Goal: Check status

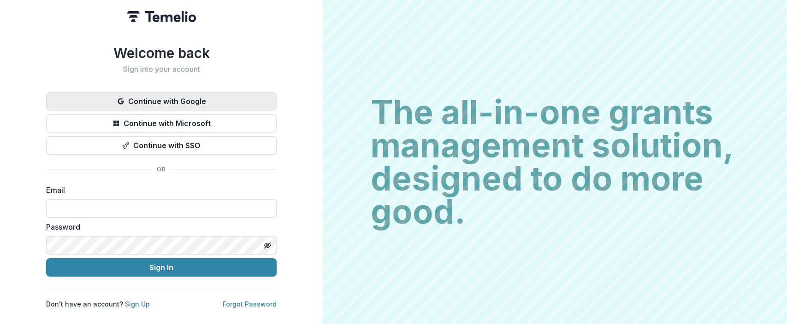
click at [158, 92] on button "Continue with Google" at bounding box center [161, 101] width 230 height 18
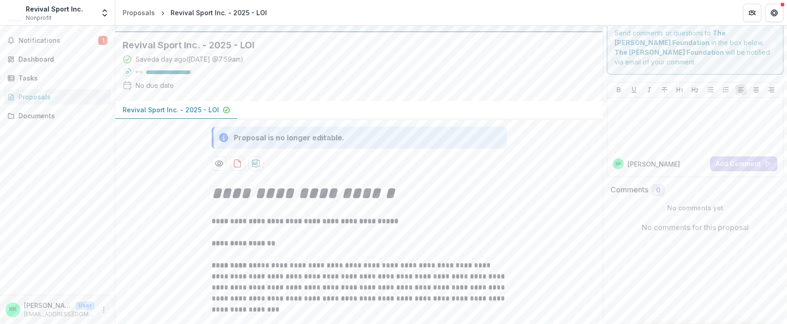
scroll to position [14, 0]
click at [25, 42] on span "Notifications" at bounding box center [58, 41] width 80 height 8
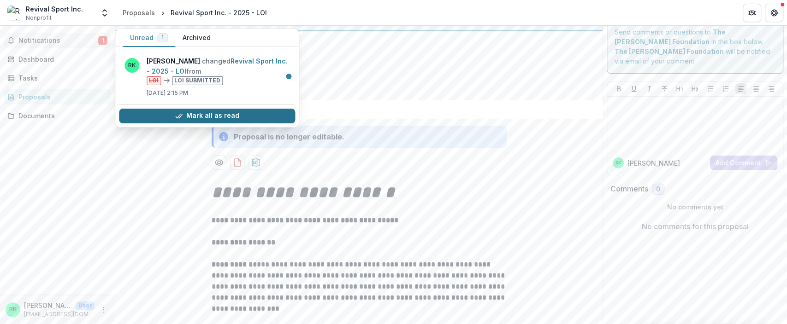
click at [149, 113] on button "Mark all as read" at bounding box center [207, 116] width 176 height 15
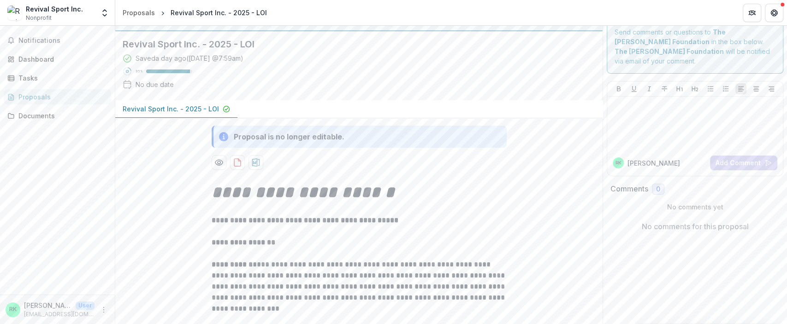
click at [432, 95] on div "Revival Sport Inc. - 2025 - LOI Saved a day ago ( Yesterday @ 7:59am ) 95 % No …" at bounding box center [351, 65] width 472 height 69
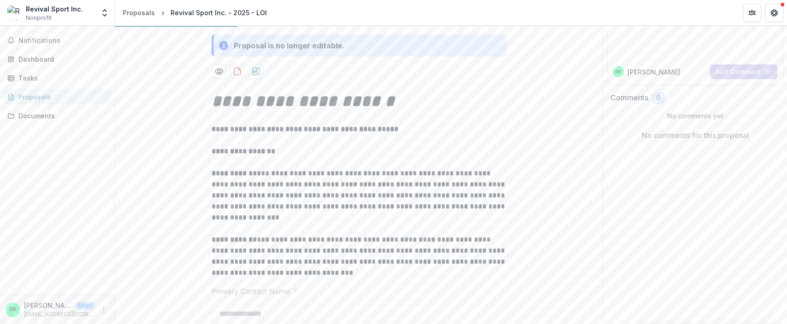
scroll to position [0, 0]
